Goal: Information Seeking & Learning: Learn about a topic

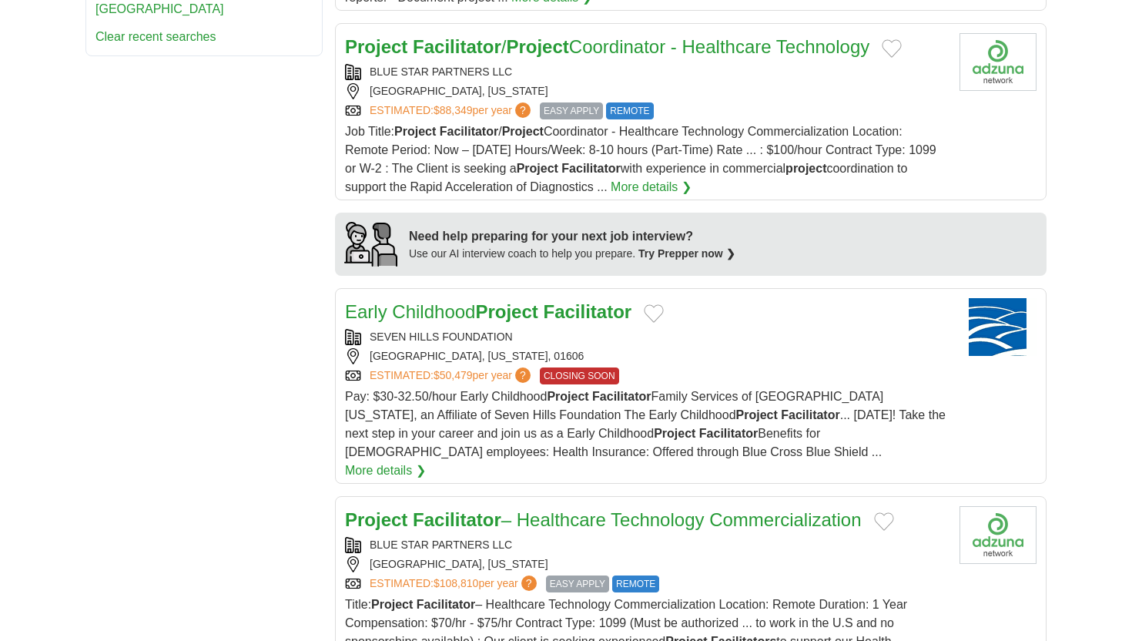
scroll to position [1188, 0]
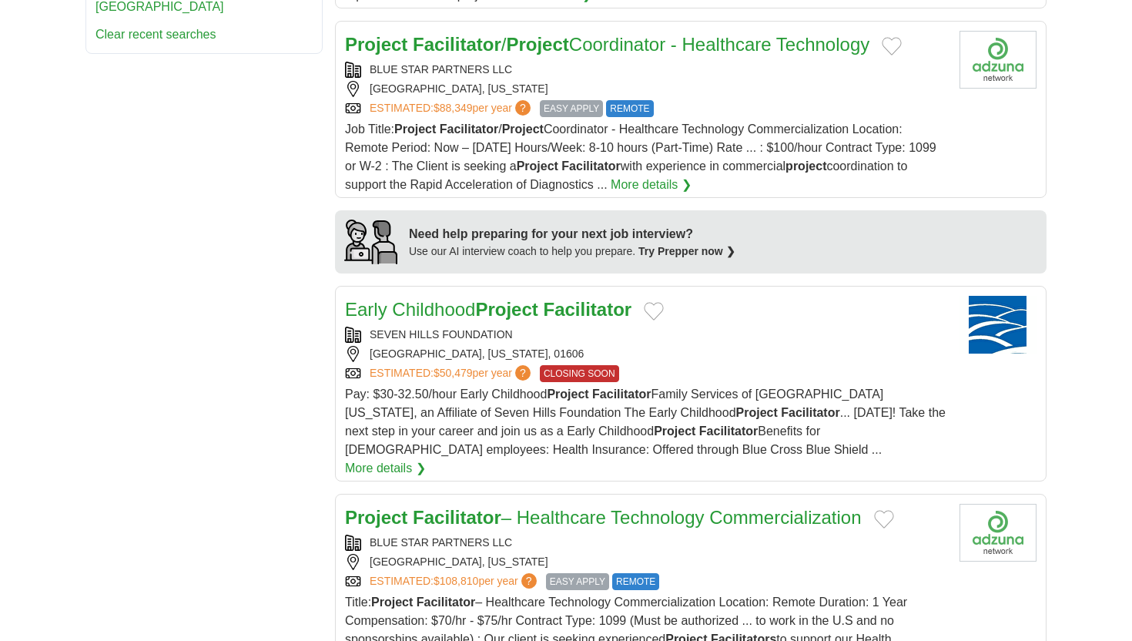
click at [720, 122] on span "Job Title: Project Facilitator / Project Coordinator - Healthcare Technology Co…" at bounding box center [641, 156] width 592 height 69
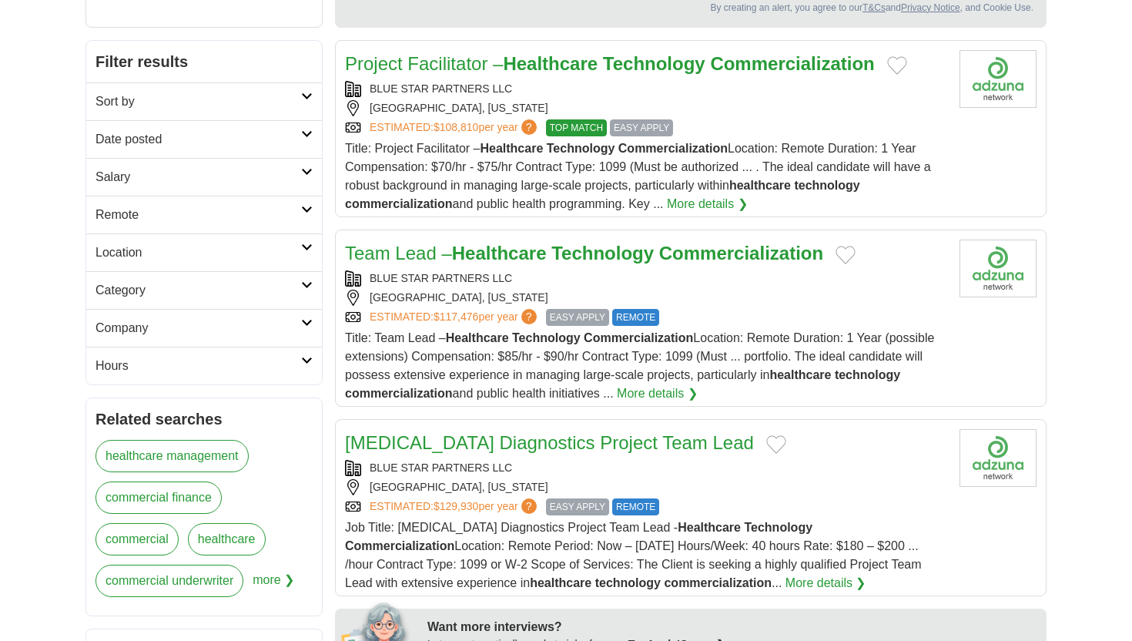
scroll to position [198, 0]
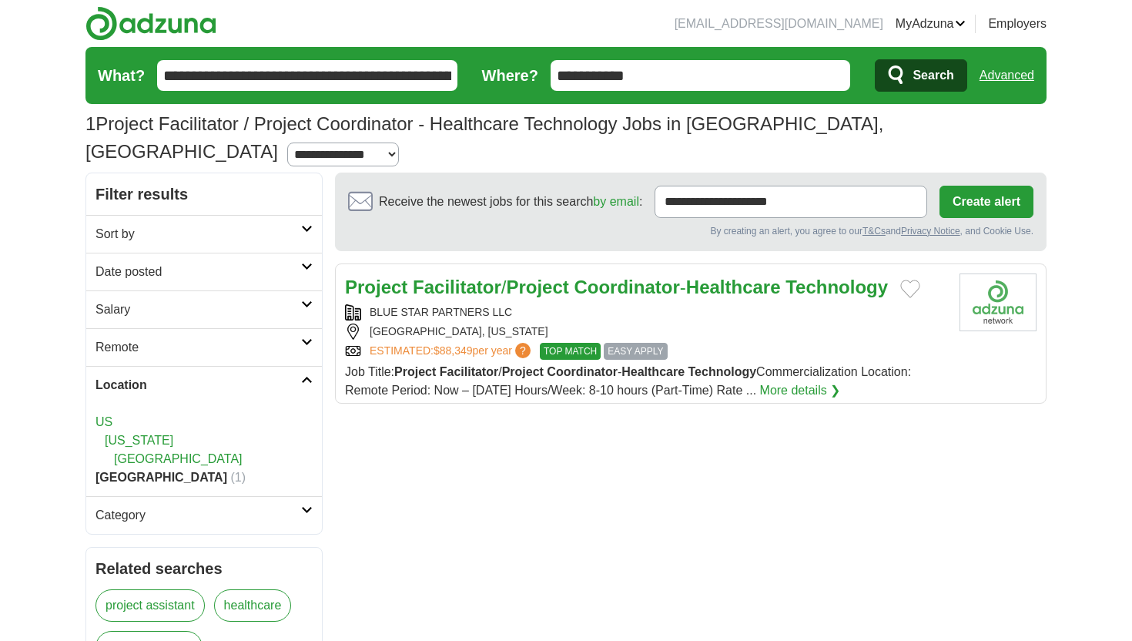
click at [680, 304] on div "BLUE STAR PARTNERS LLC CHICAGO, ILLINOIS ESTIMATED: $88,349 per year ? TOP MATC…" at bounding box center [646, 331] width 602 height 55
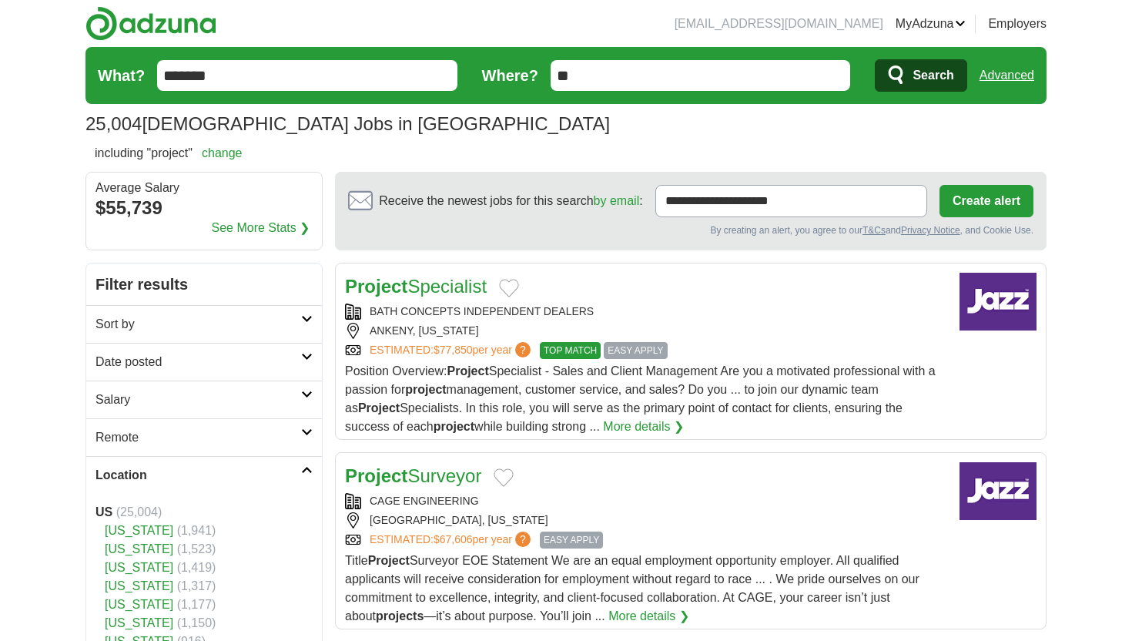
click at [126, 552] on link "[US_STATE]" at bounding box center [139, 548] width 69 height 13
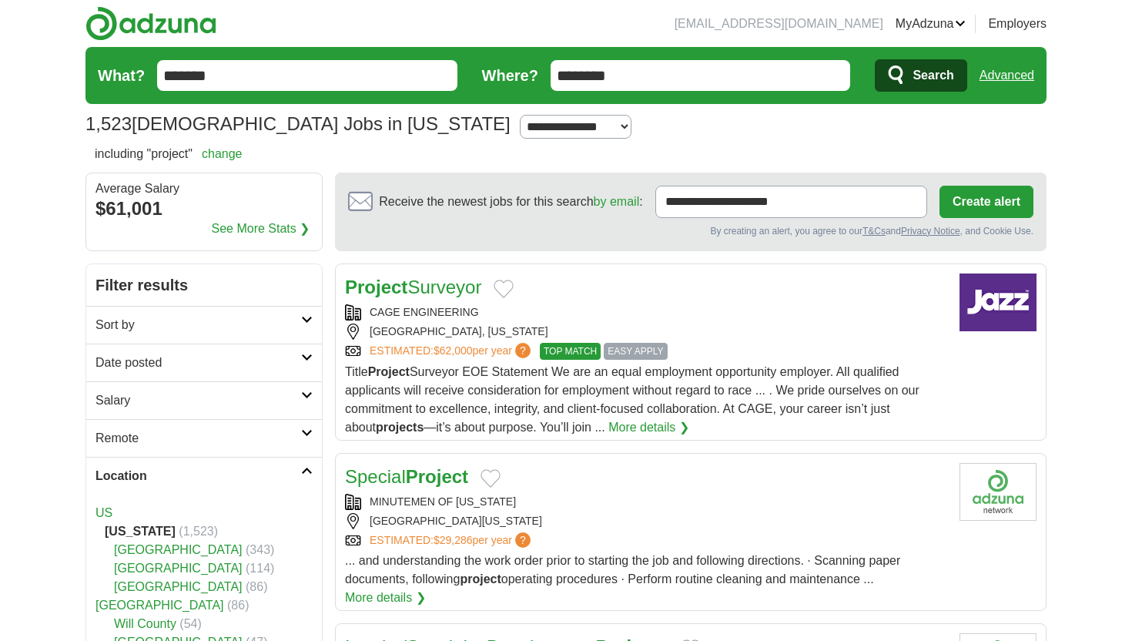
click at [167, 546] on link "[GEOGRAPHIC_DATA]" at bounding box center [178, 549] width 129 height 13
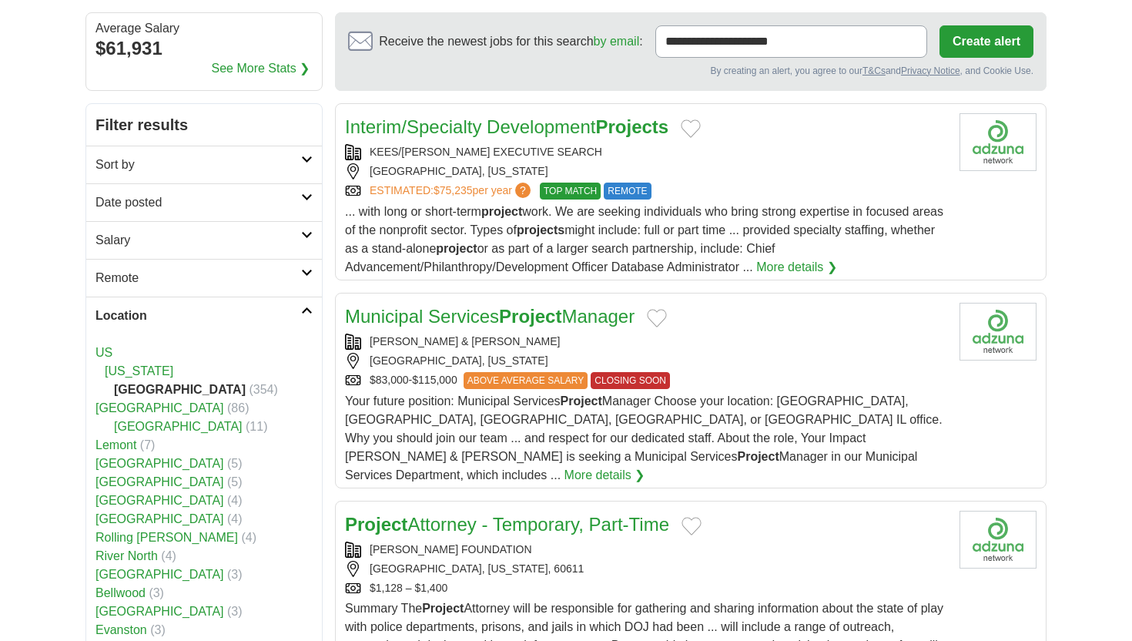
scroll to position [167, 0]
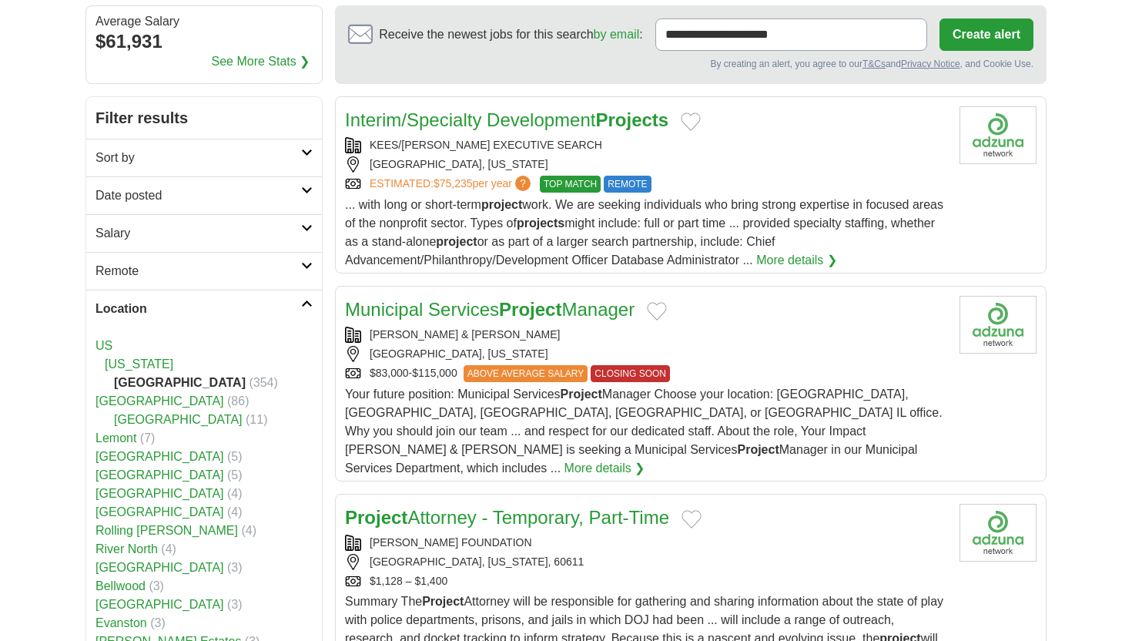
click at [486, 404] on div "Your future position: Municipal Services Project Manager Choose your location: …" at bounding box center [646, 431] width 602 height 92
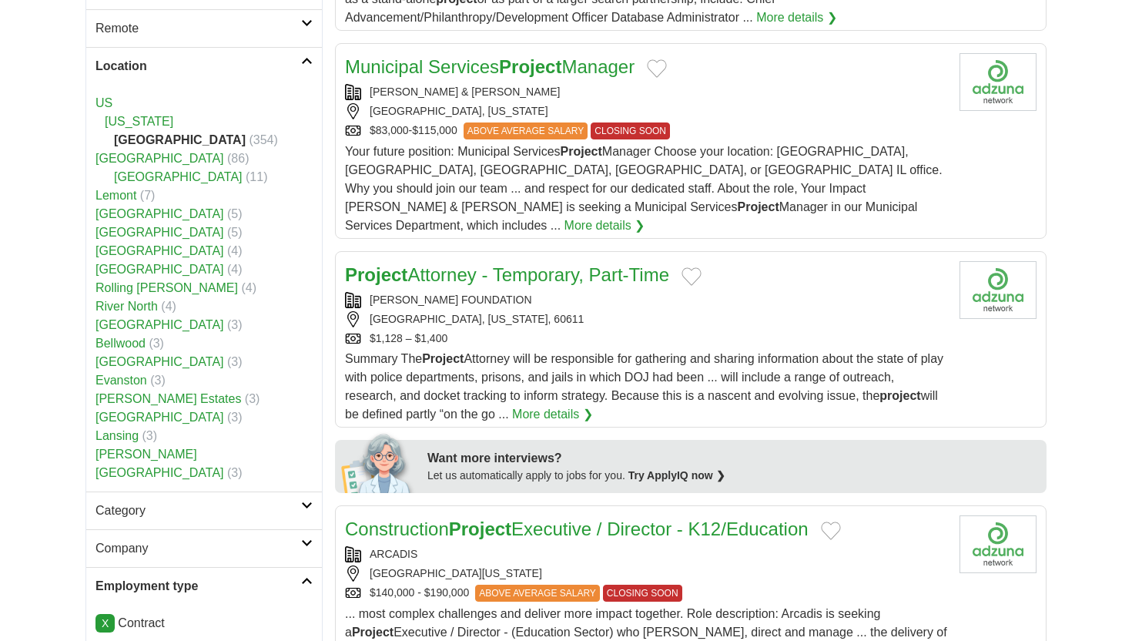
scroll to position [411, 0]
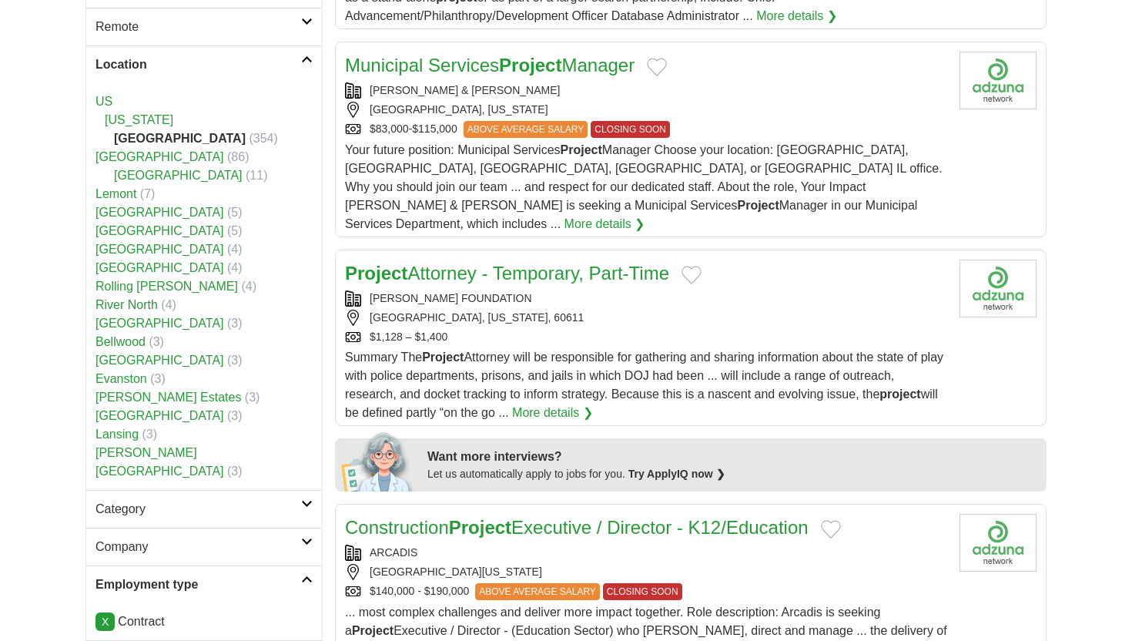
click at [617, 358] on span "Summary The Project Attorney will be responsible for gathering and sharing info…" at bounding box center [644, 385] width 599 height 69
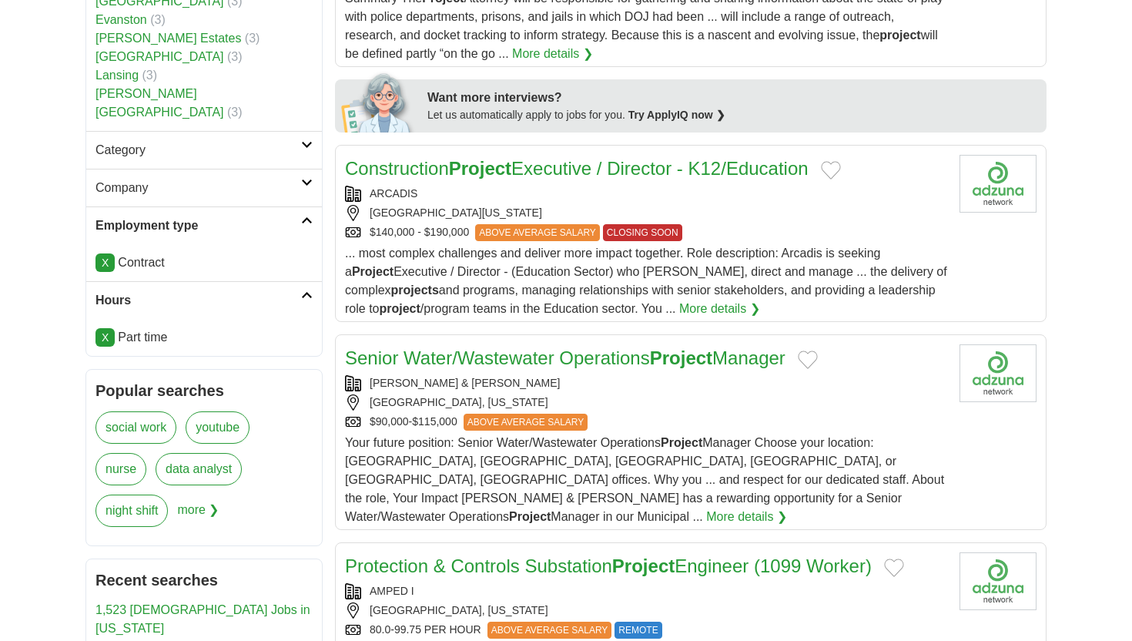
scroll to position [776, 0]
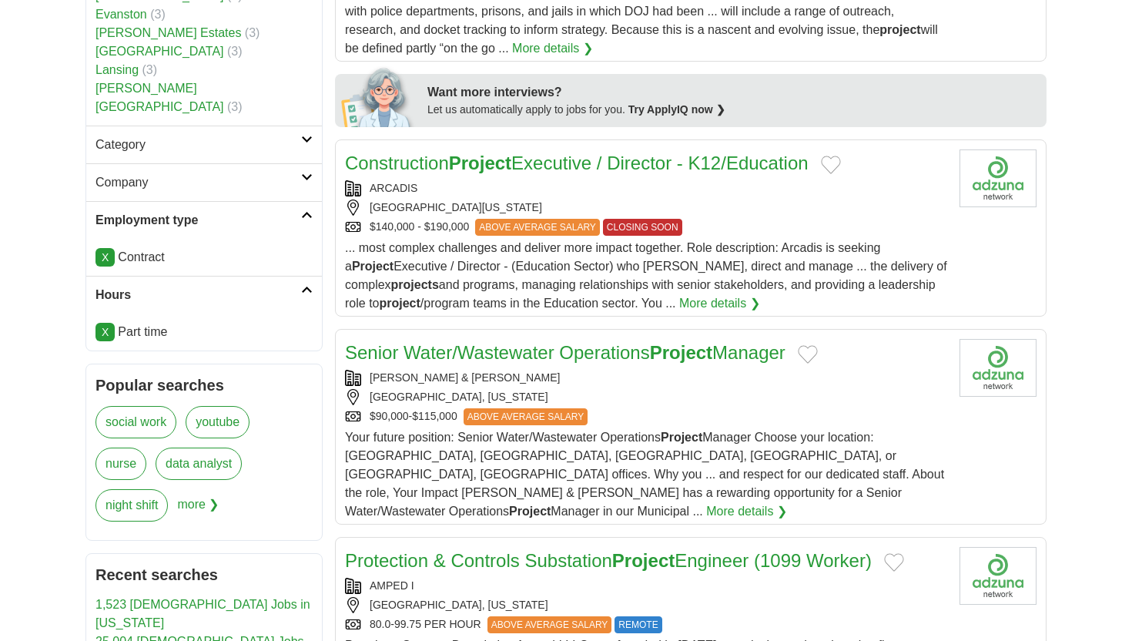
click at [665, 251] on span "... most complex challenges and deliver more impact together. Role description:…" at bounding box center [646, 275] width 602 height 69
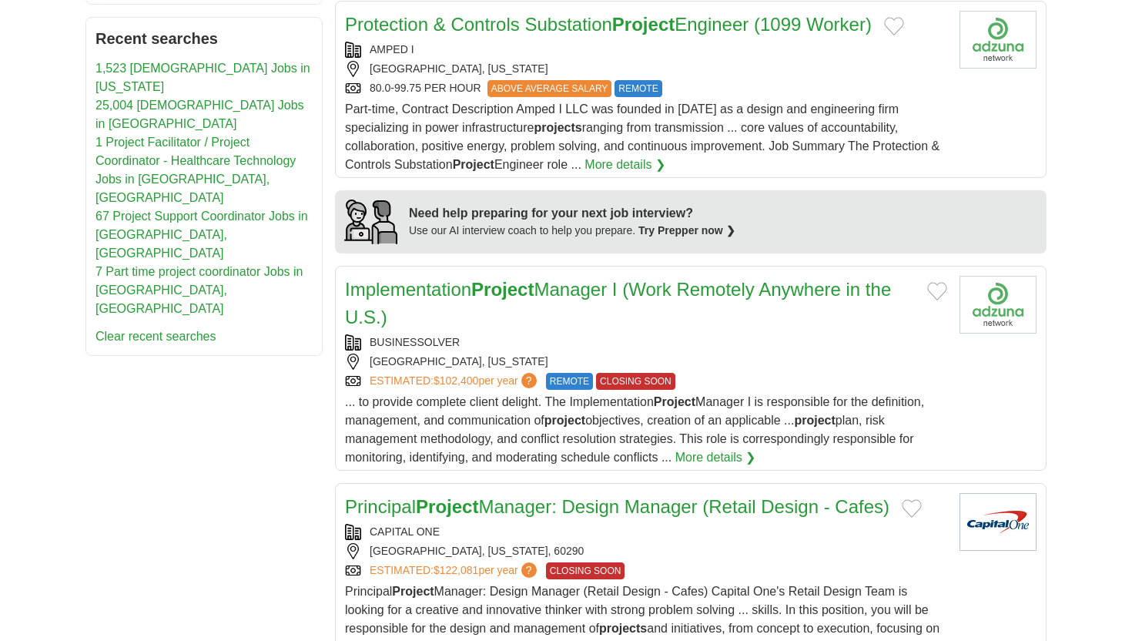
scroll to position [1316, 0]
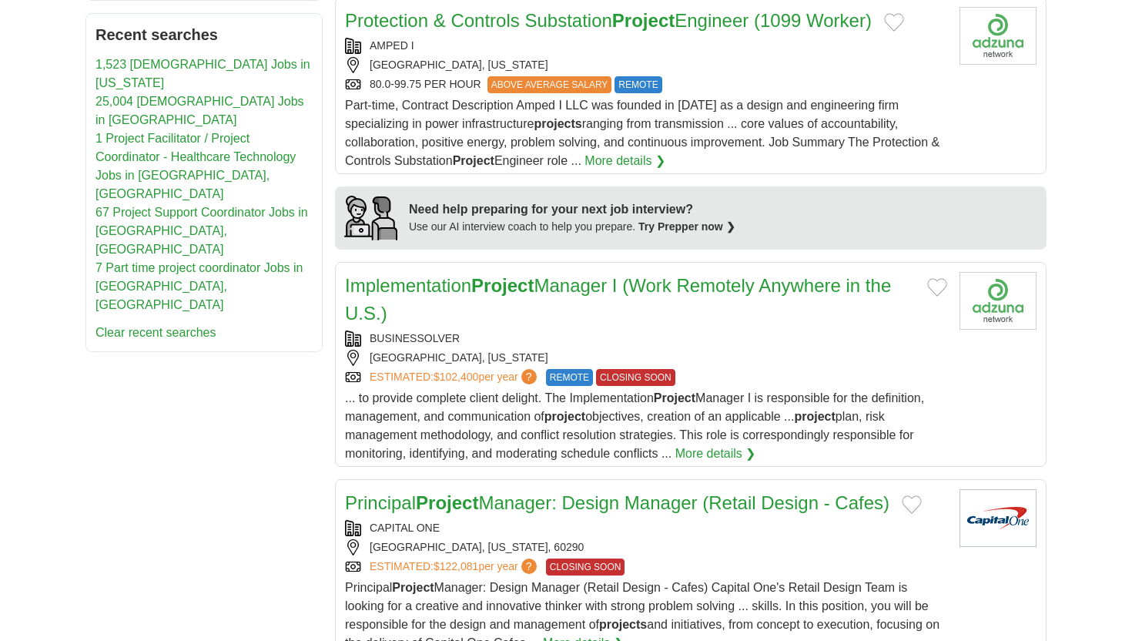
click at [684, 398] on span "... to provide complete client delight. The Implementation Project Manager I is…" at bounding box center [634, 425] width 579 height 69
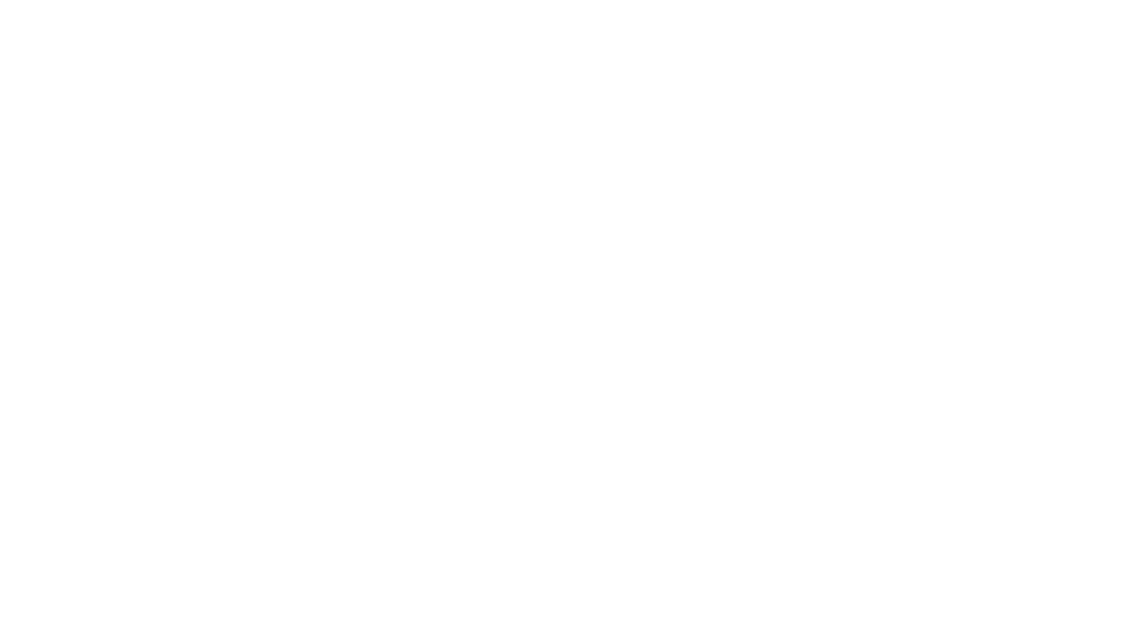
scroll to position [2402, 0]
